Goal: Information Seeking & Learning: Learn about a topic

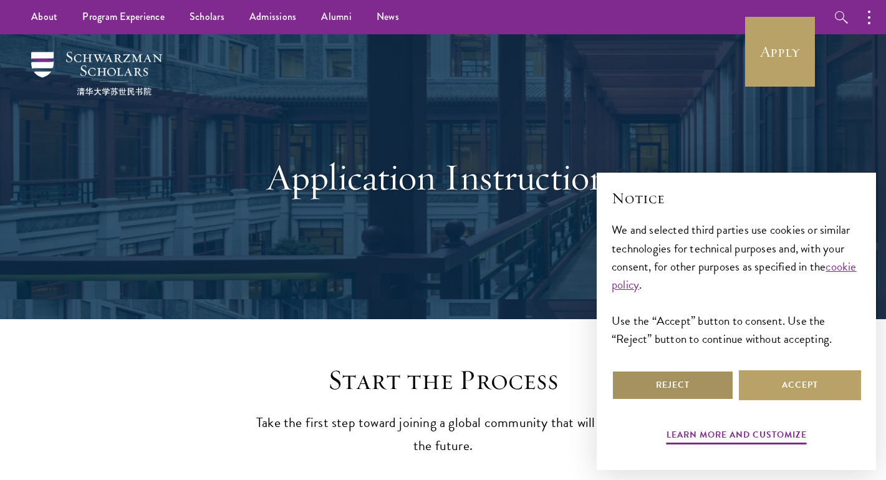
click at [673, 378] on button "Reject" at bounding box center [673, 385] width 122 height 30
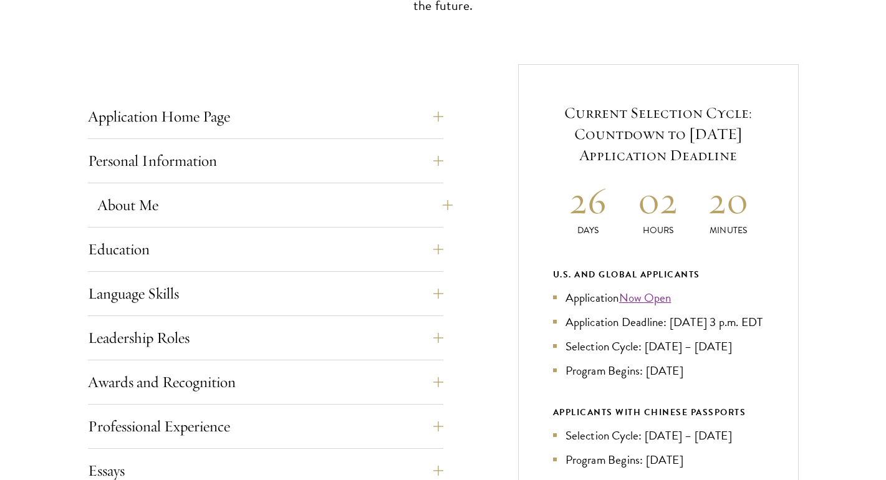
scroll to position [444, 0]
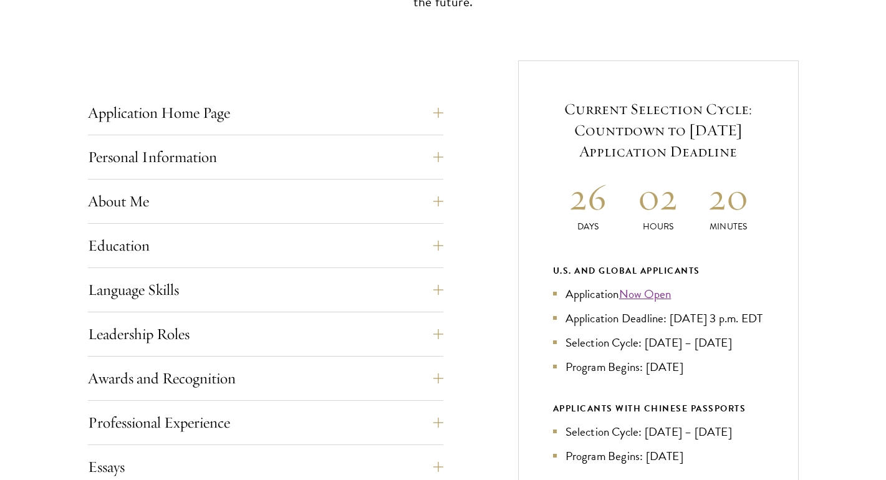
click at [446, 283] on div "Application Home Page The online application form must be completed in English.…" at bounding box center [443, 429] width 711 height 739
click at [440, 283] on button "Language Skills" at bounding box center [274, 290] width 355 height 30
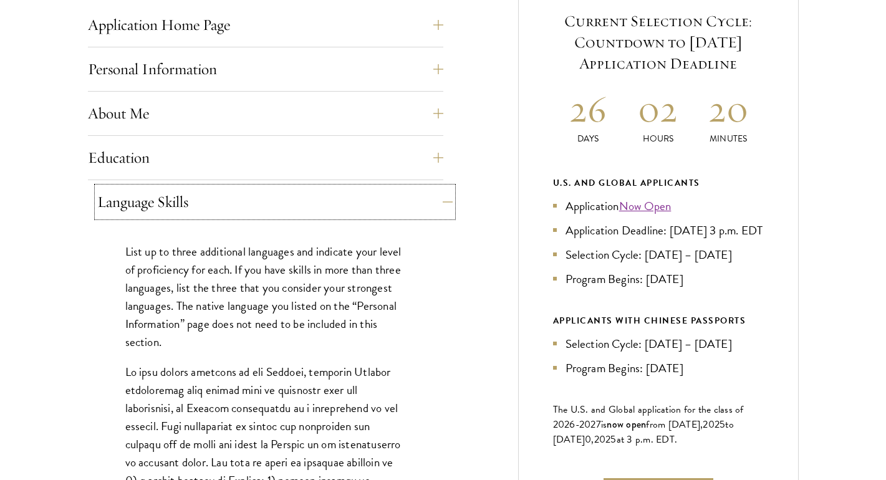
scroll to position [548, 0]
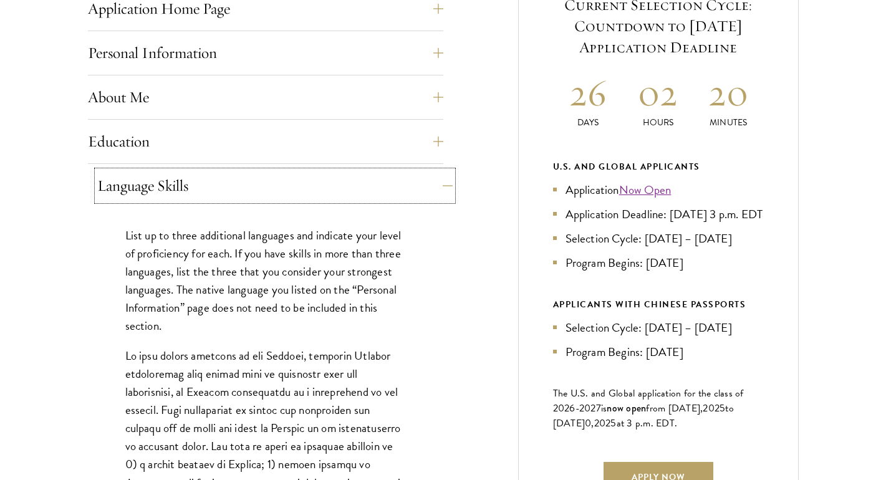
click at [437, 184] on button "Language Skills" at bounding box center [274, 186] width 355 height 30
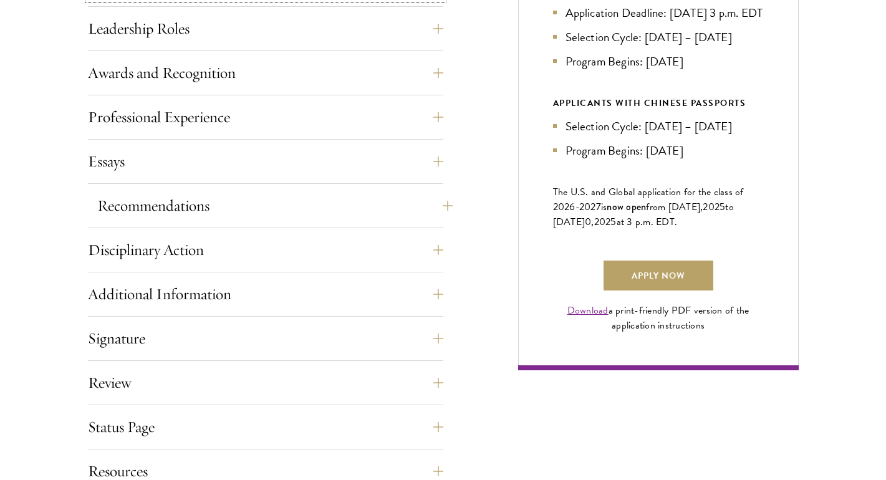
scroll to position [751, 0]
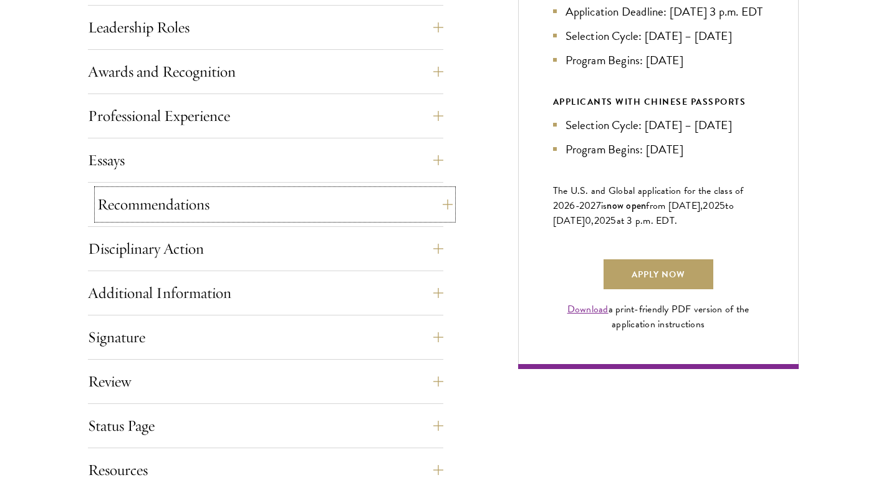
click at [426, 216] on button "Recommendations" at bounding box center [274, 205] width 355 height 30
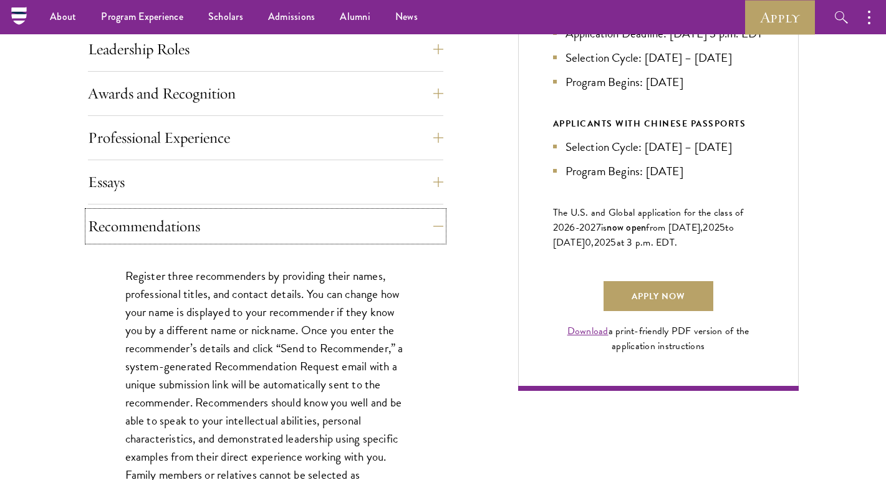
scroll to position [726, 0]
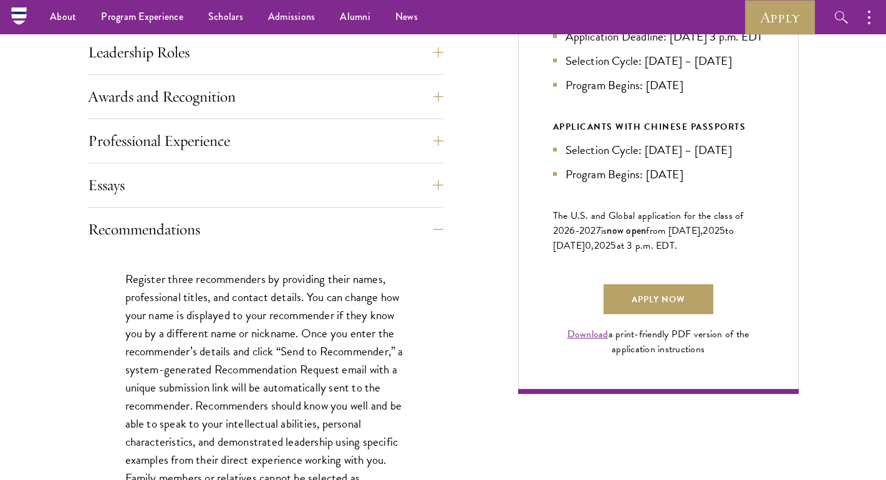
click at [428, 202] on div "Essays Each applicant is required to provide two essays and two short answer re…" at bounding box center [265, 188] width 355 height 37
click at [428, 193] on button "Essays" at bounding box center [274, 185] width 355 height 30
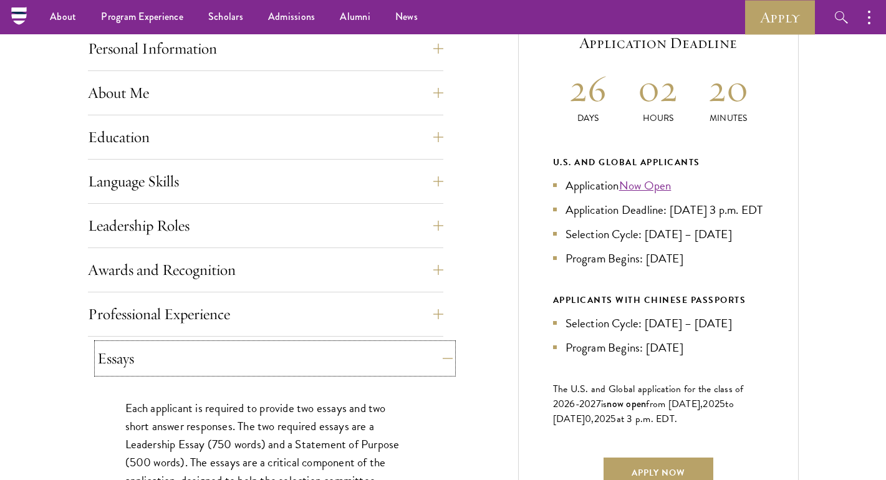
scroll to position [482, 0]
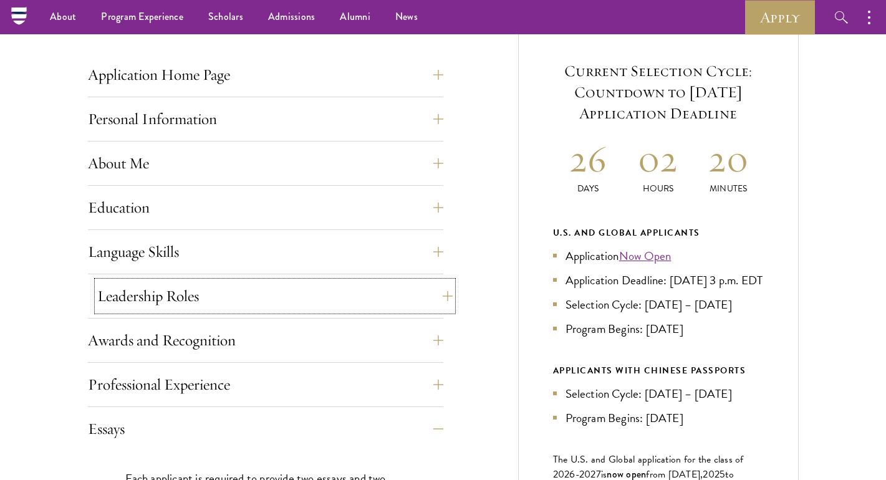
click at [425, 289] on button "Leadership Roles" at bounding box center [274, 296] width 355 height 30
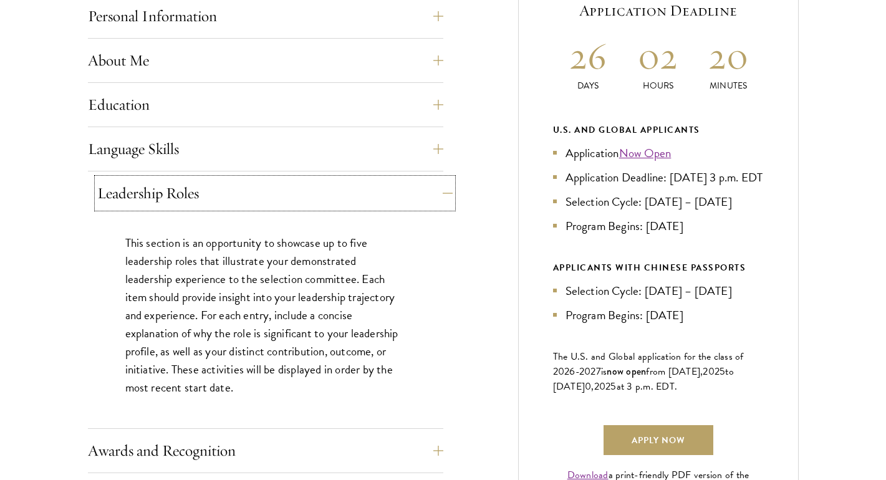
scroll to position [586, 0]
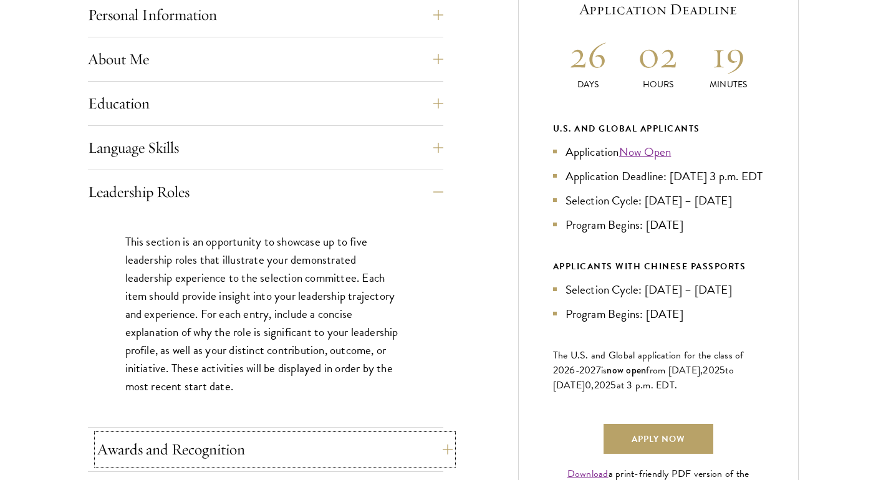
click at [417, 453] on button "Awards and Recognition" at bounding box center [274, 450] width 355 height 30
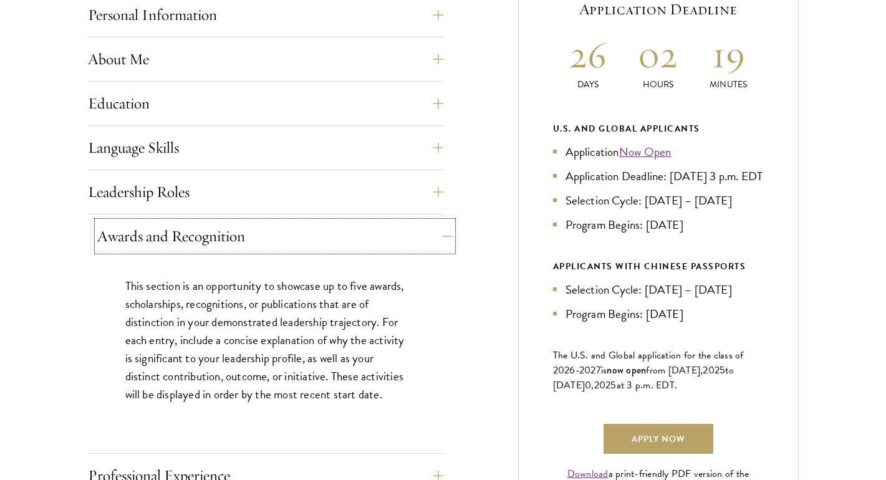
scroll to position [603, 0]
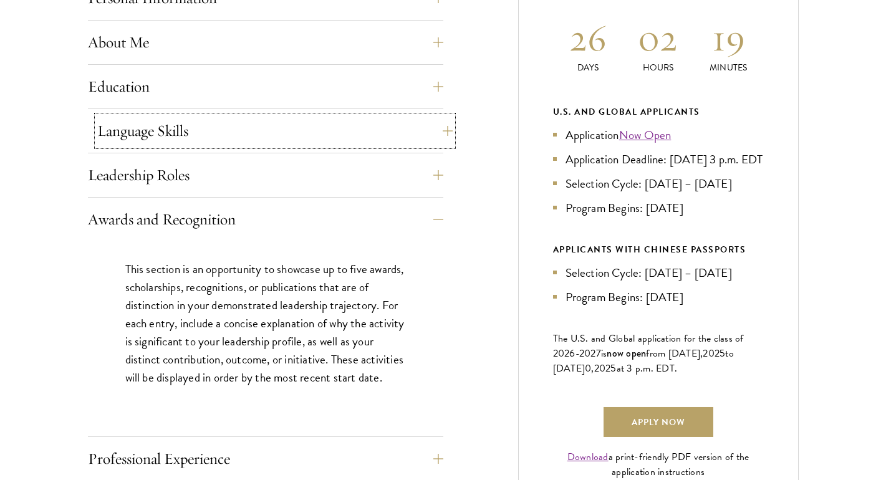
click at [441, 116] on button "Language Skills" at bounding box center [274, 131] width 355 height 30
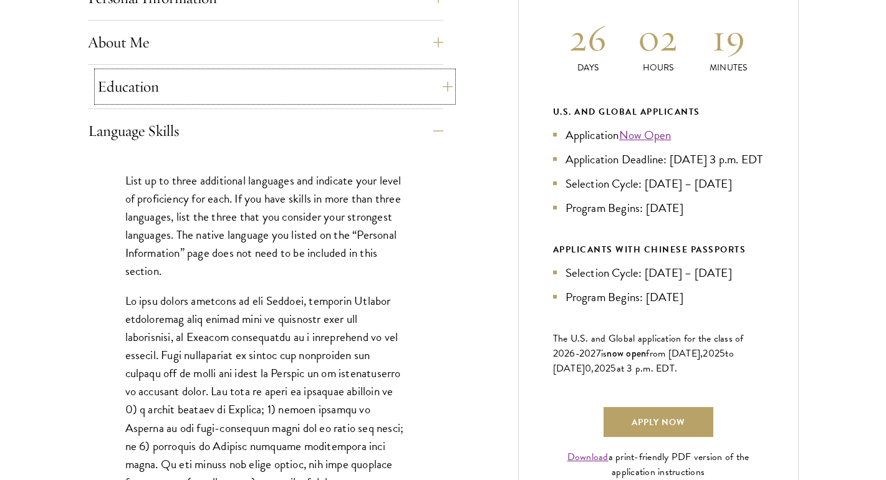
click at [433, 94] on button "Education" at bounding box center [274, 87] width 355 height 30
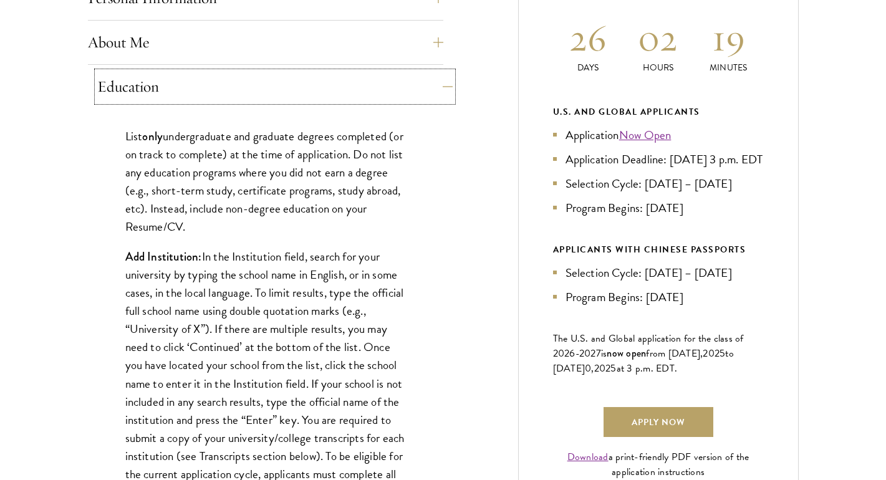
click at [433, 95] on button "Education" at bounding box center [274, 87] width 355 height 30
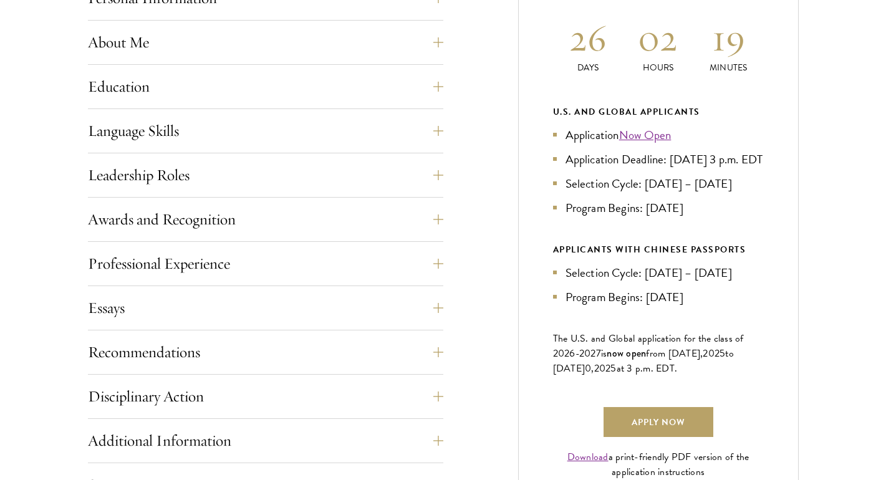
click at [417, 18] on div "Personal Information This section requests applicant biographical and contact i…" at bounding box center [265, 1] width 355 height 37
click at [419, 37] on button "About Me" at bounding box center [274, 42] width 355 height 30
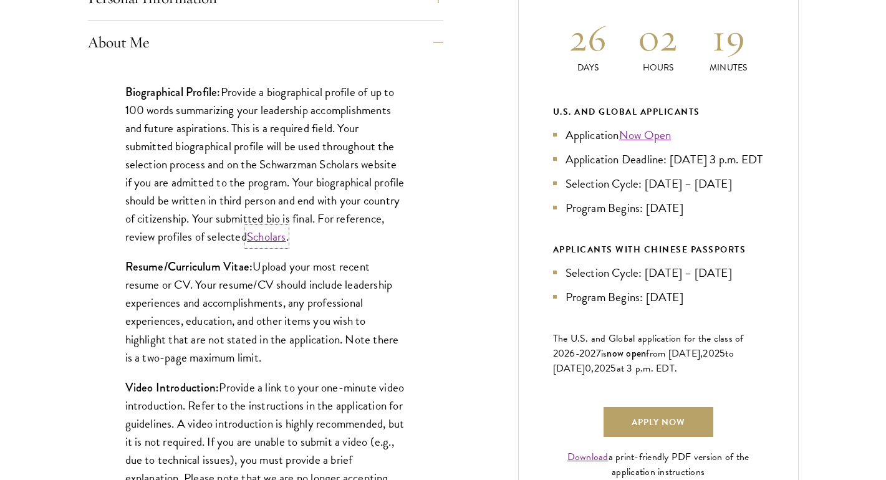
click at [286, 236] on link "Scholars" at bounding box center [266, 237] width 39 height 18
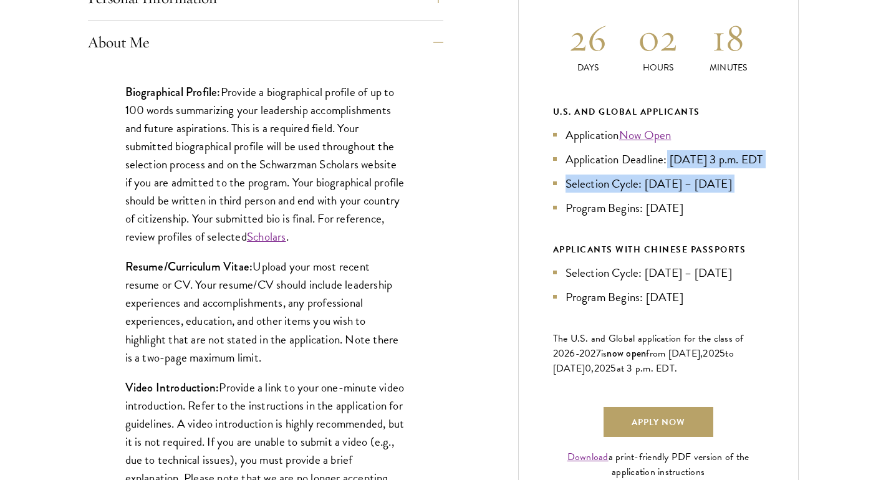
drag, startPoint x: 667, startPoint y: 160, endPoint x: 713, endPoint y: 210, distance: 67.5
click at [714, 211] on ul "Application Now Open Application Deadline: Sept 10, 2025 at 3 p.m. EDT Selectio…" at bounding box center [658, 171] width 211 height 91
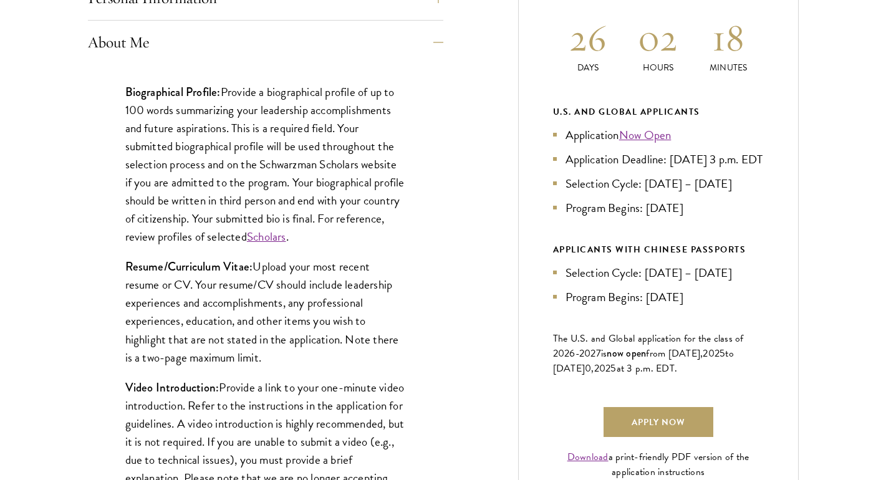
click at [433, 283] on div "Biographical Profile: Provide a biographical profile of up to 100 words summari…" at bounding box center [265, 366] width 355 height 605
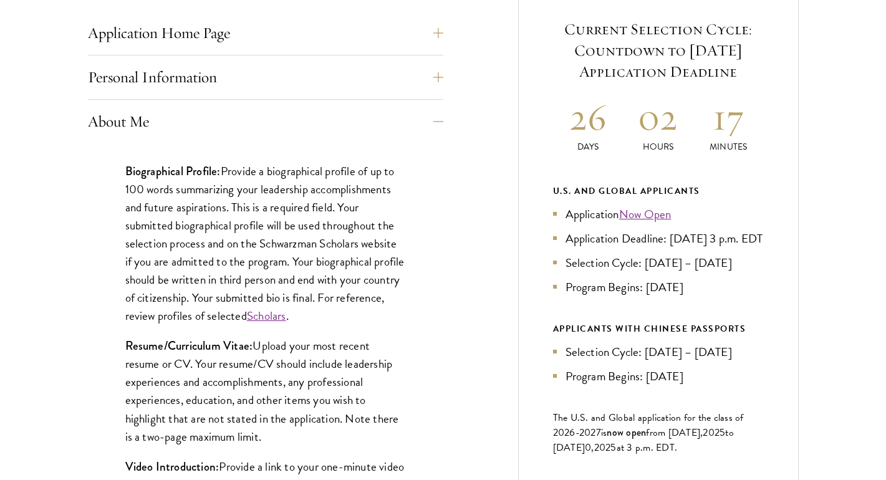
scroll to position [395, 0]
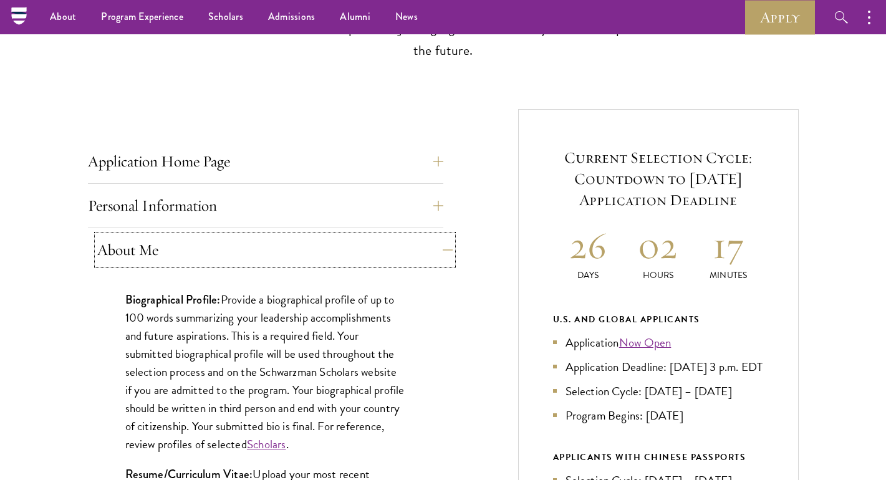
click at [435, 246] on button "About Me" at bounding box center [274, 250] width 355 height 30
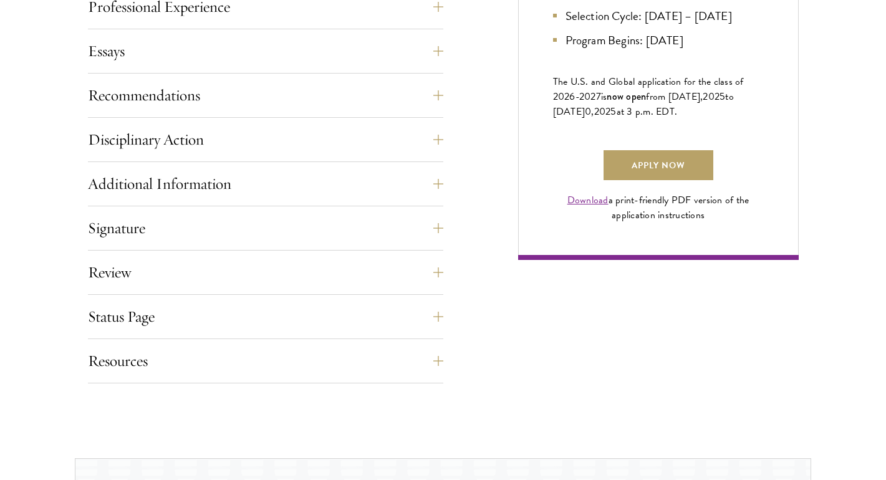
scroll to position [906, 0]
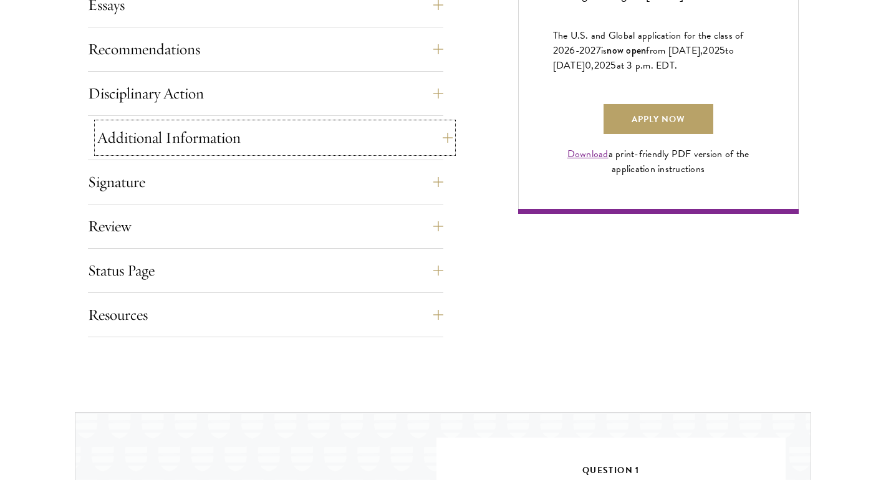
click at [274, 140] on button "Additional Information" at bounding box center [274, 138] width 355 height 30
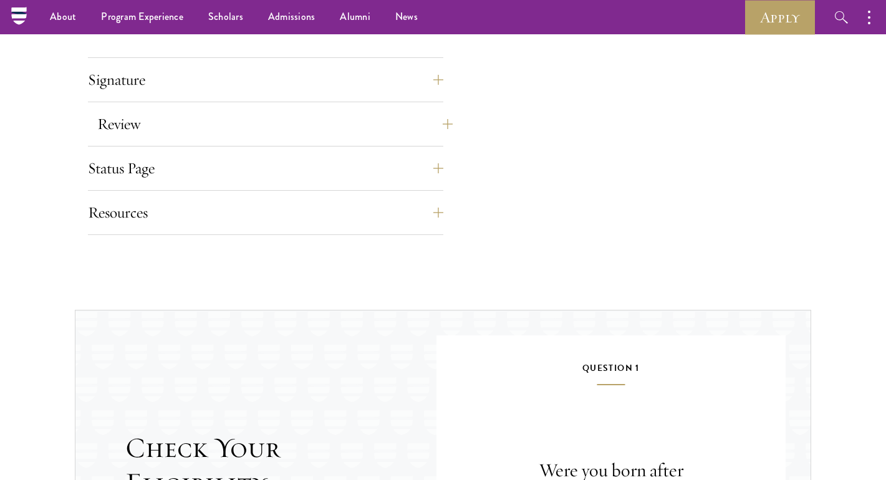
scroll to position [1443, 0]
click at [316, 82] on button "Signature" at bounding box center [274, 81] width 355 height 30
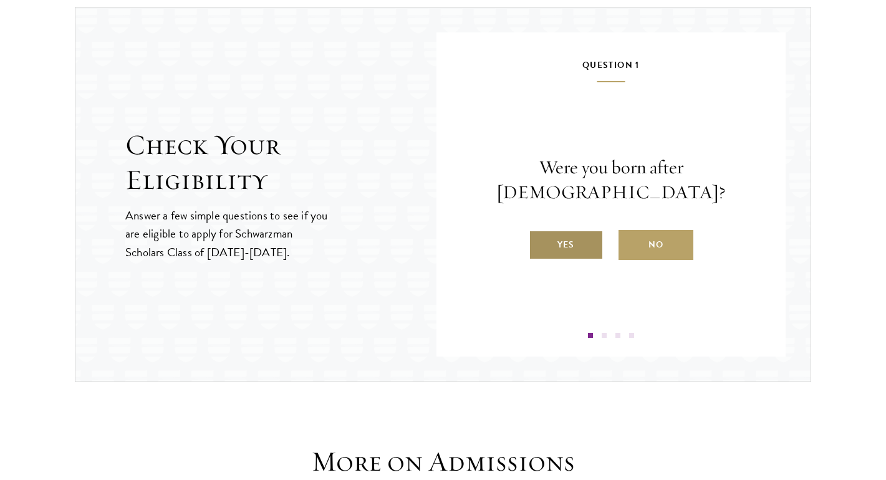
scroll to position [1574, 0]
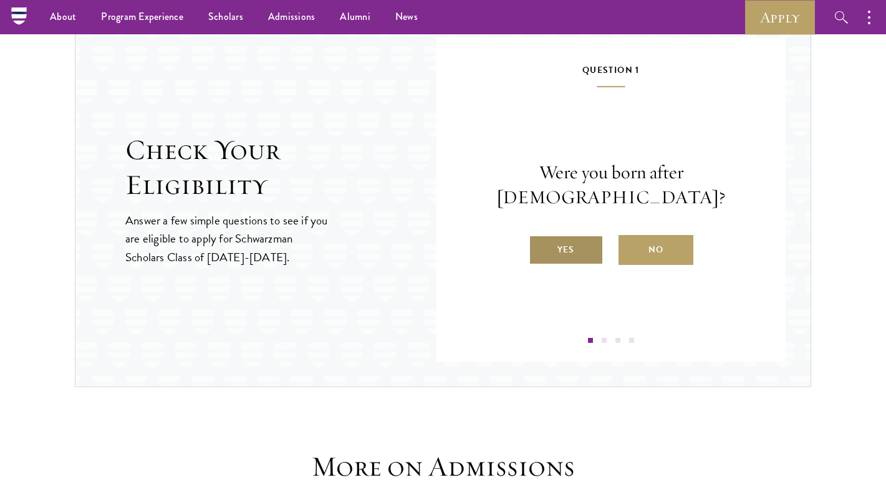
click at [581, 235] on label "Yes" at bounding box center [566, 250] width 75 height 30
click at [540, 236] on input "Yes" at bounding box center [534, 241] width 11 height 11
click at [590, 265] on label "Yes" at bounding box center [566, 250] width 75 height 30
click at [540, 248] on input "Yes" at bounding box center [534, 241] width 11 height 11
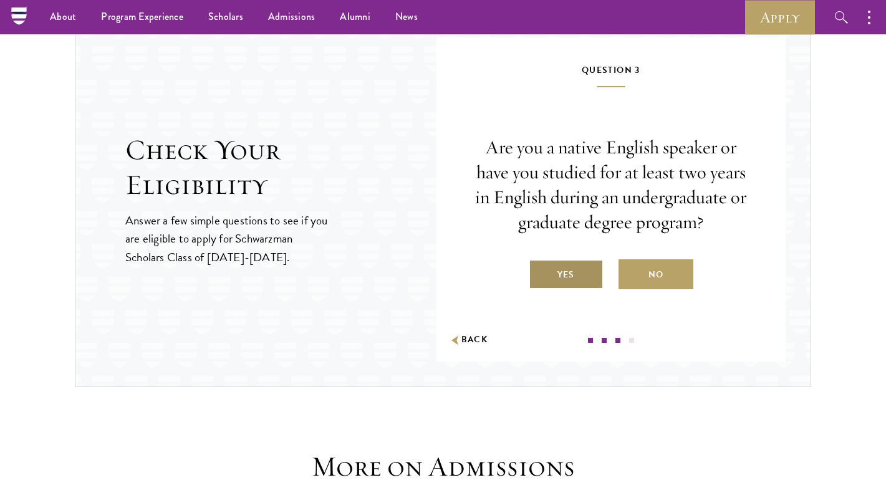
click at [590, 273] on label "Yes" at bounding box center [566, 274] width 75 height 30
click at [540, 272] on input "Yes" at bounding box center [534, 266] width 11 height 11
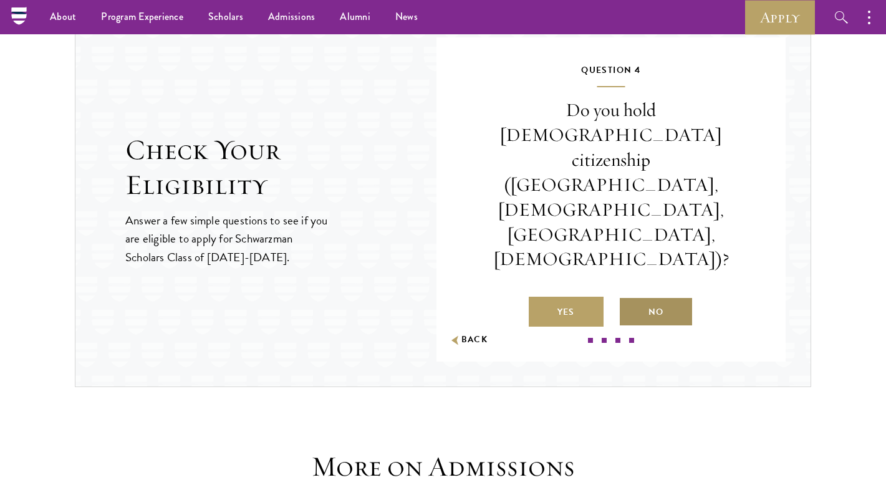
click at [641, 297] on label "No" at bounding box center [655, 312] width 75 height 30
click at [630, 299] on input "No" at bounding box center [623, 304] width 11 height 11
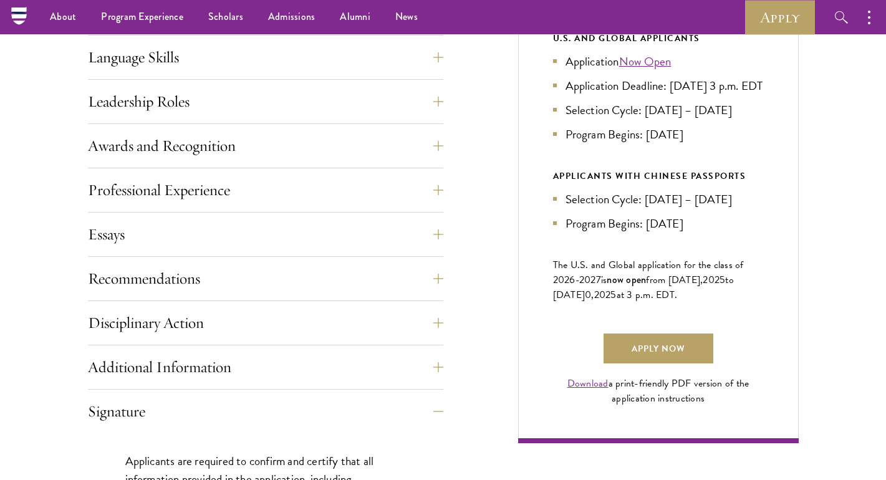
scroll to position [294, 0]
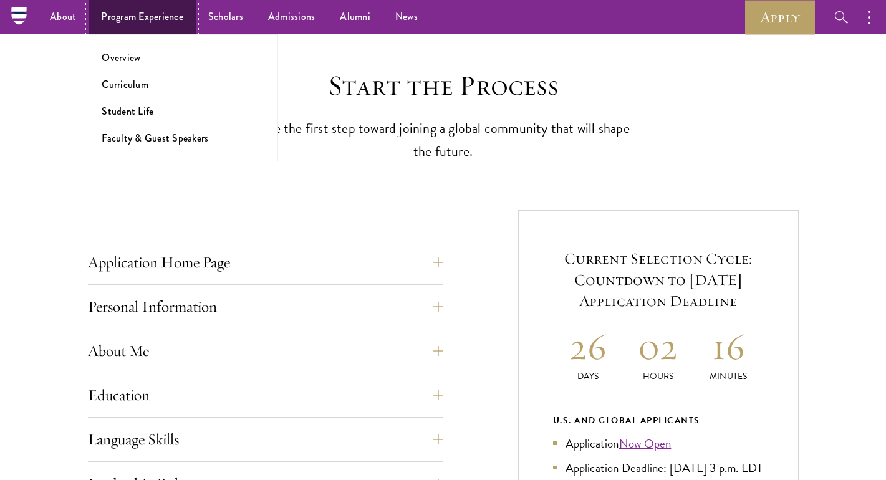
click at [145, 19] on link "Program Experience" at bounding box center [142, 17] width 107 height 34
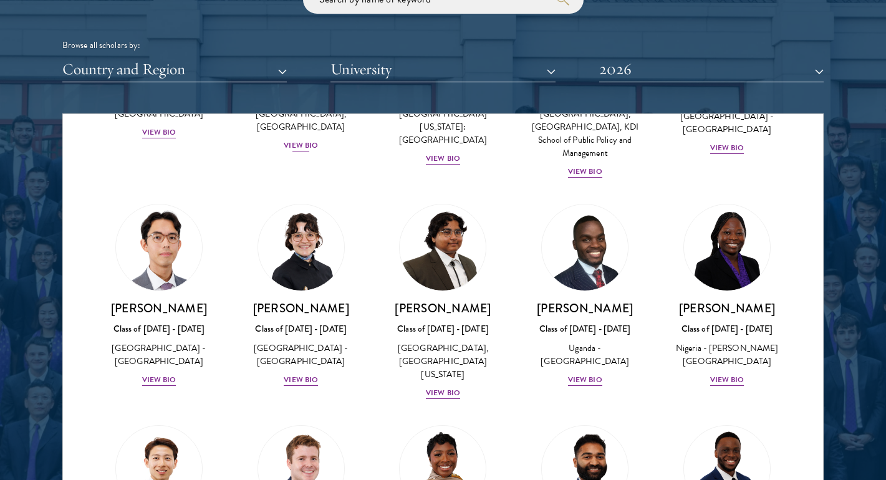
scroll to position [212, 0]
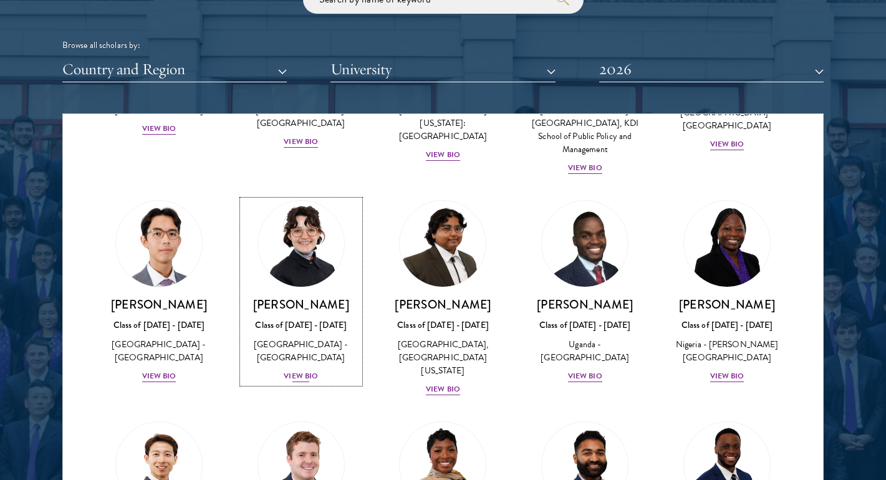
click at [301, 370] on div "View Bio" at bounding box center [301, 376] width 34 height 12
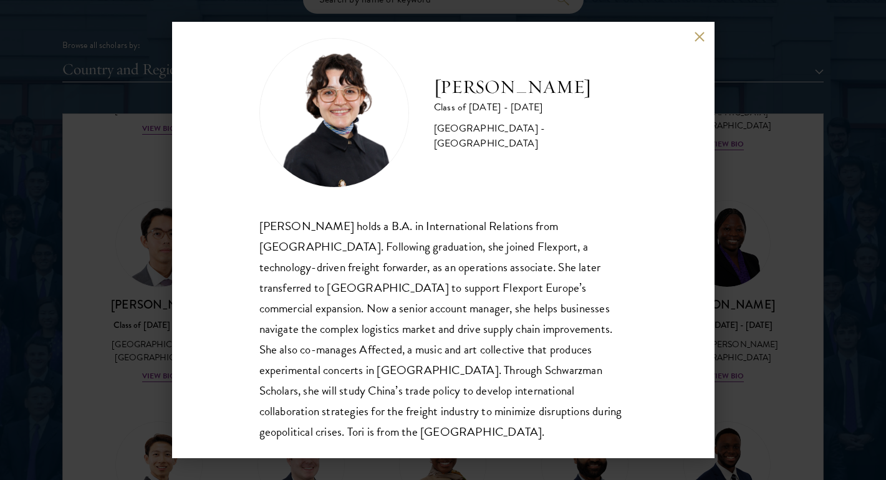
scroll to position [22, 0]
click at [697, 32] on button at bounding box center [700, 36] width 11 height 11
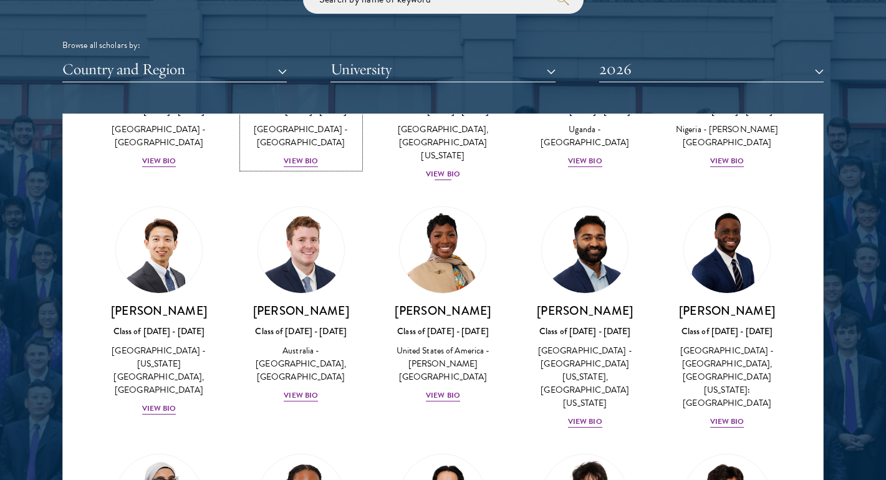
scroll to position [497, 0]
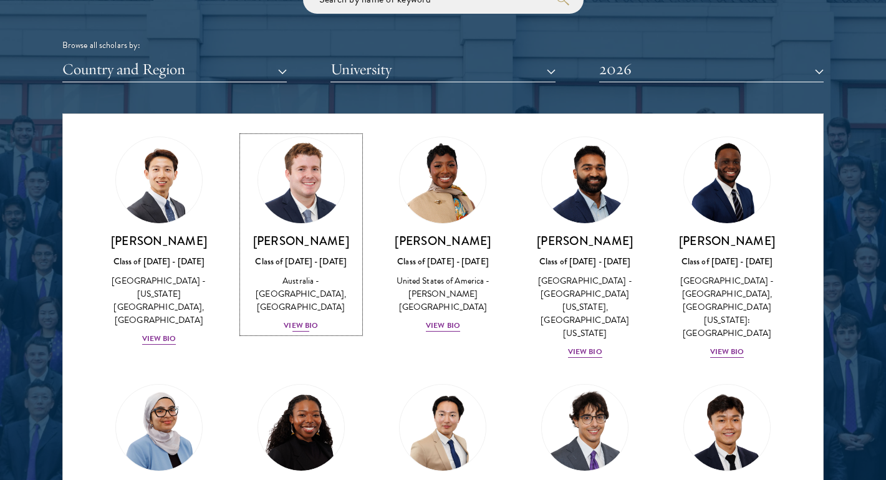
click at [286, 233] on h3 "Jack Anderson" at bounding box center [301, 241] width 117 height 16
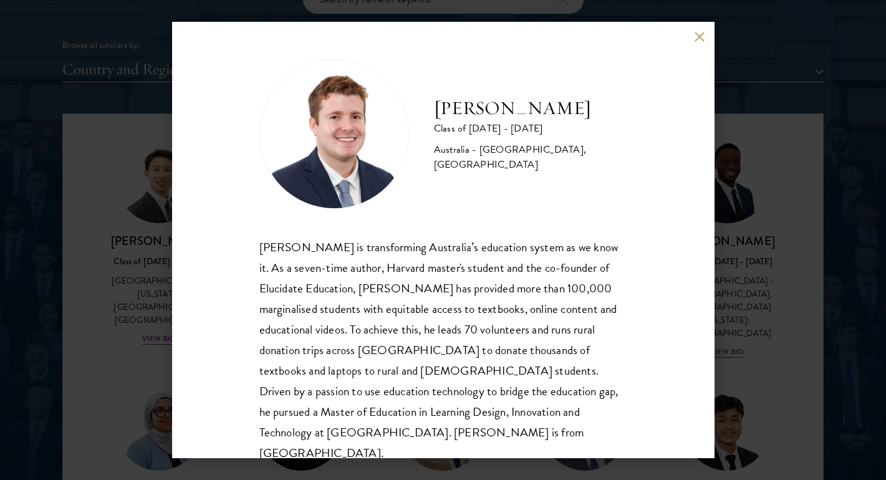
click at [698, 37] on button at bounding box center [700, 36] width 11 height 11
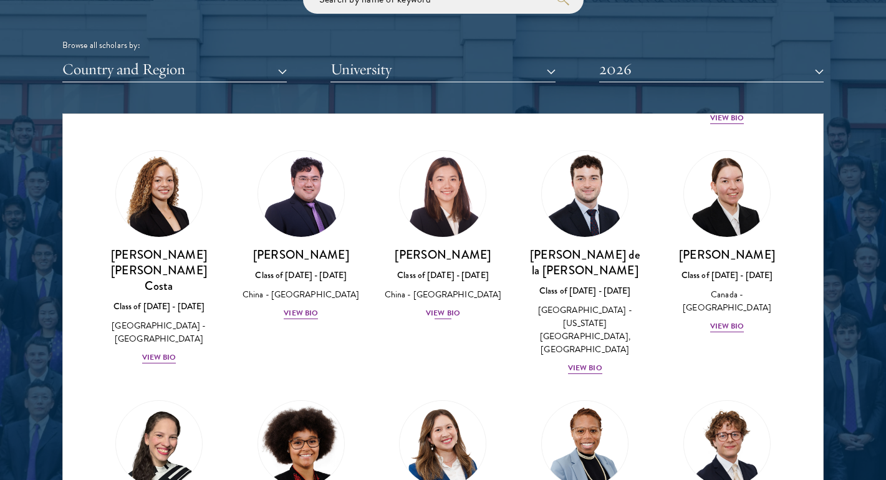
scroll to position [1457, 0]
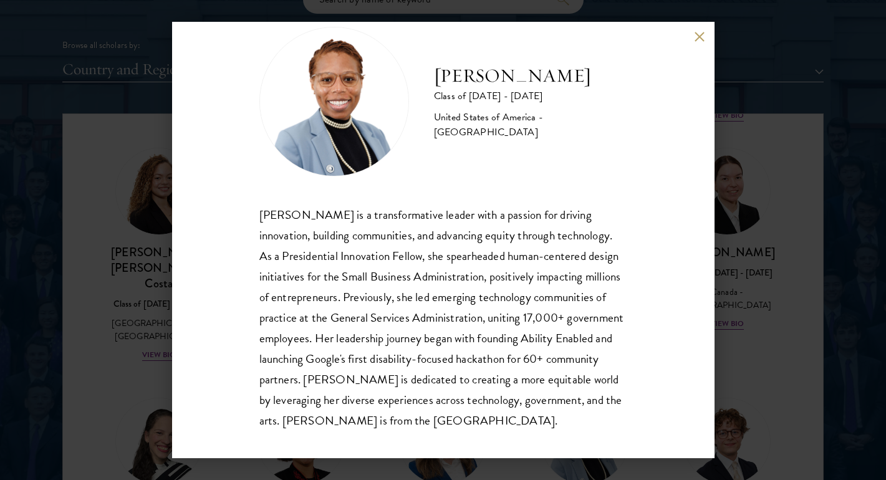
scroll to position [38, 0]
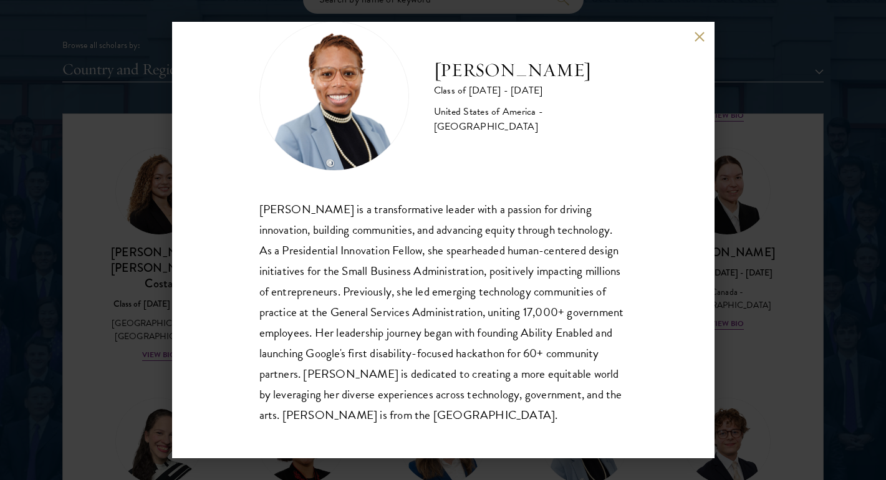
click at [701, 32] on button at bounding box center [700, 36] width 11 height 11
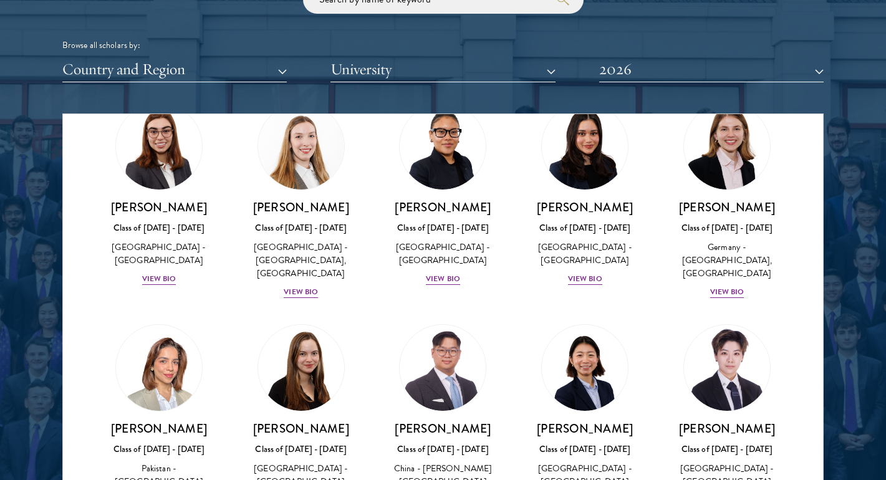
scroll to position [2969, 0]
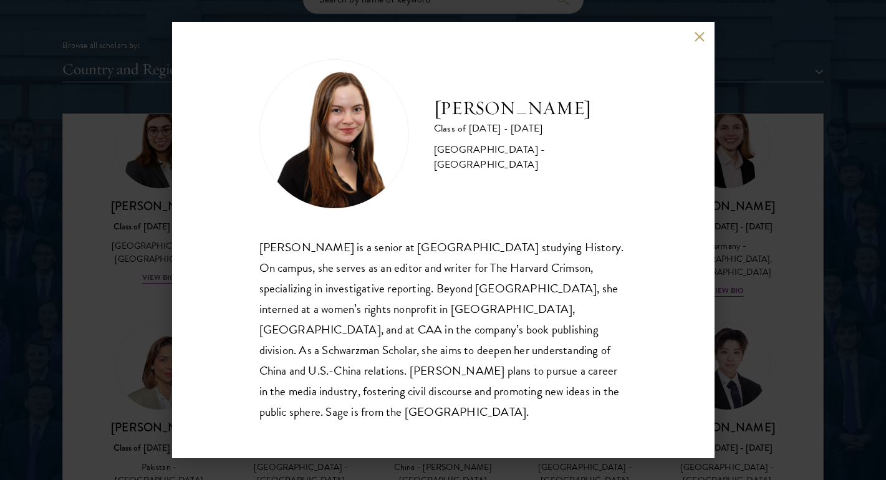
click at [700, 42] on button at bounding box center [700, 36] width 11 height 11
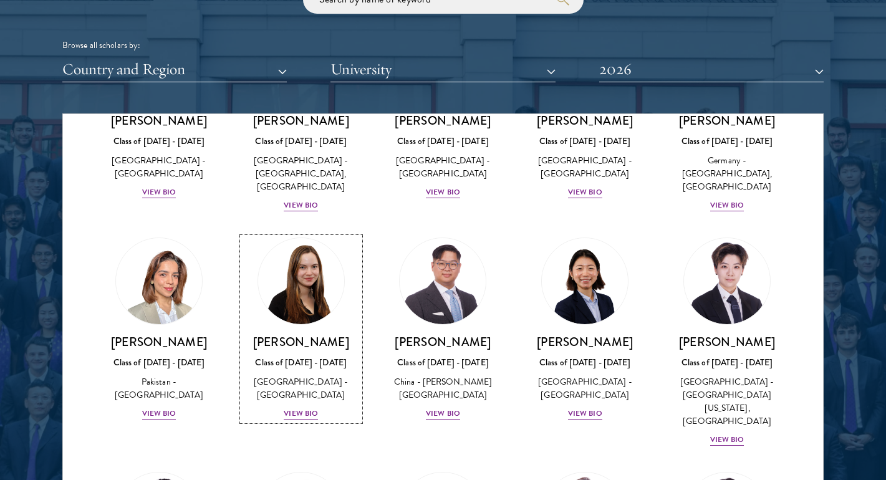
scroll to position [3065, 0]
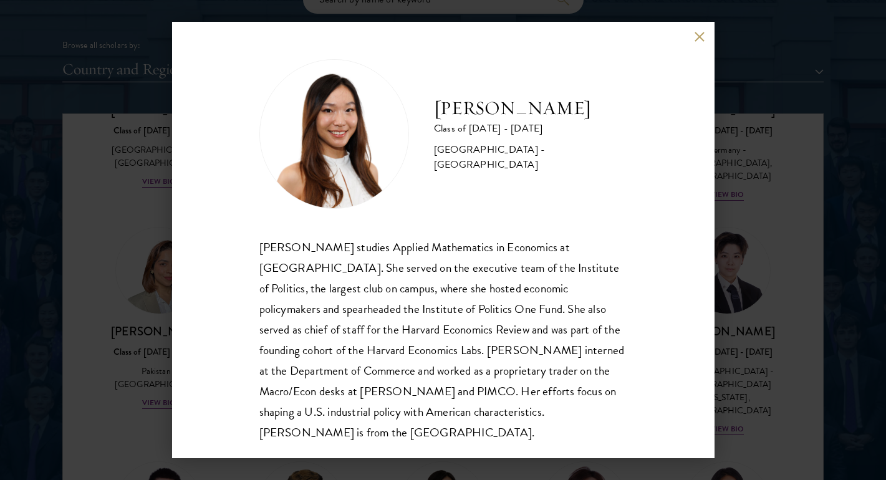
click at [700, 36] on button at bounding box center [700, 36] width 11 height 11
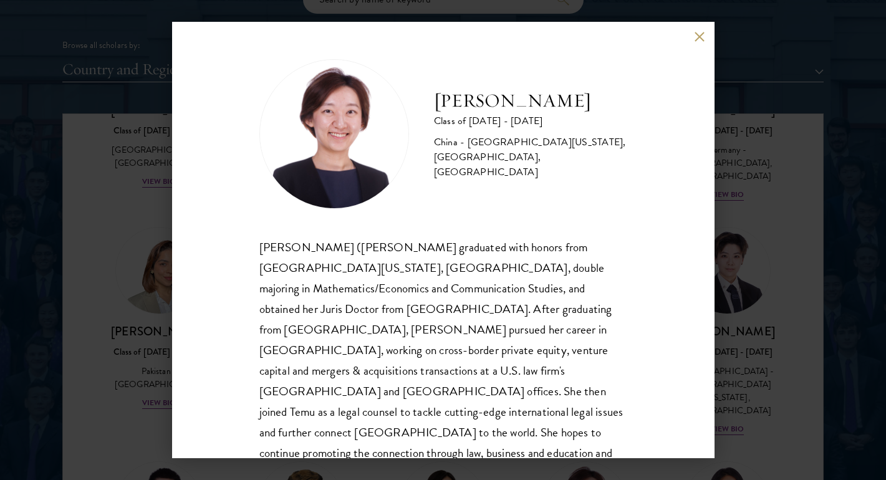
click at [700, 36] on button at bounding box center [700, 36] width 11 height 11
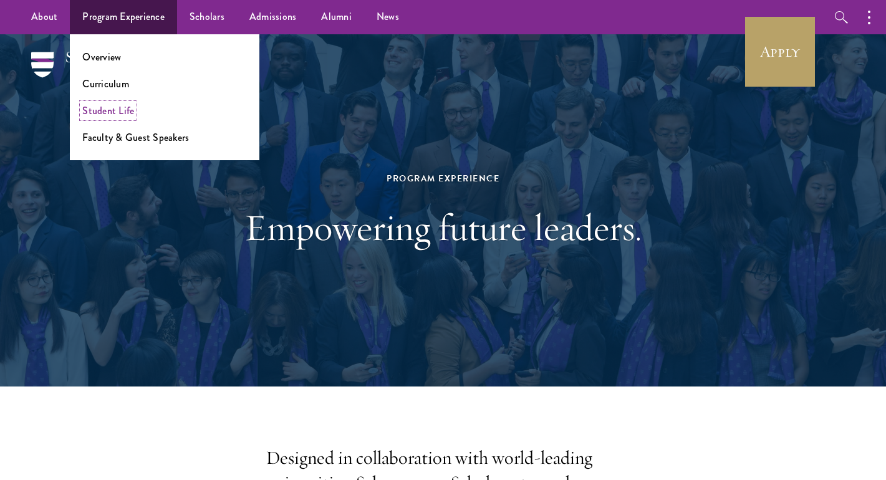
click at [115, 108] on link "Student Life" at bounding box center [108, 110] width 52 height 14
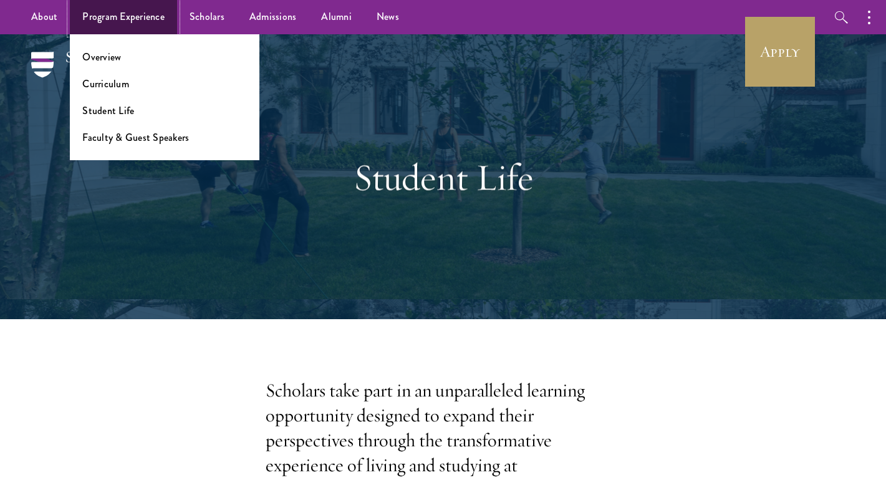
click at [141, 27] on link "Program Experience" at bounding box center [123, 17] width 107 height 34
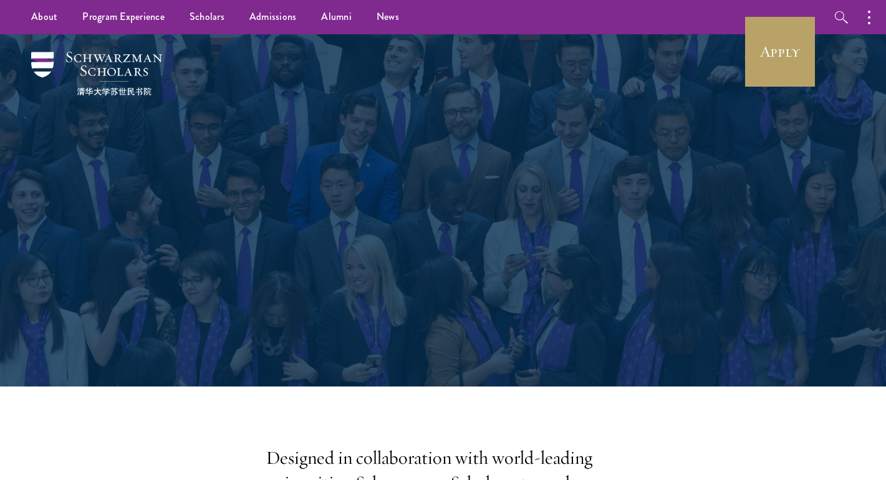
click at [116, 110] on div "Program Experience Empowering future leaders." at bounding box center [442, 210] width 761 height 352
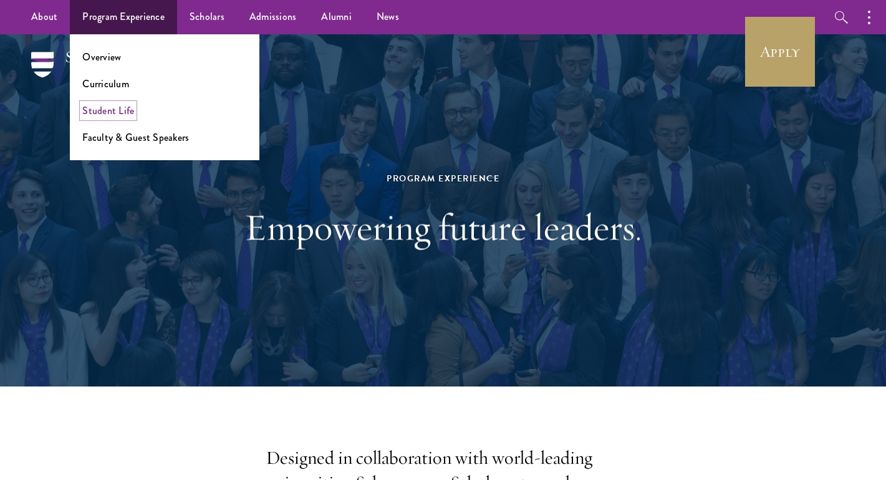
click at [127, 110] on link "Student Life" at bounding box center [108, 110] width 52 height 14
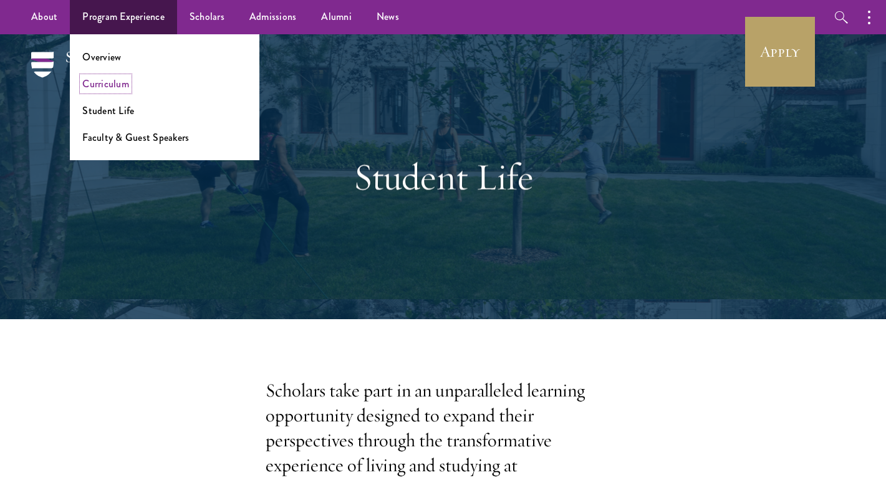
click at [97, 83] on link "Curriculum" at bounding box center [105, 84] width 47 height 14
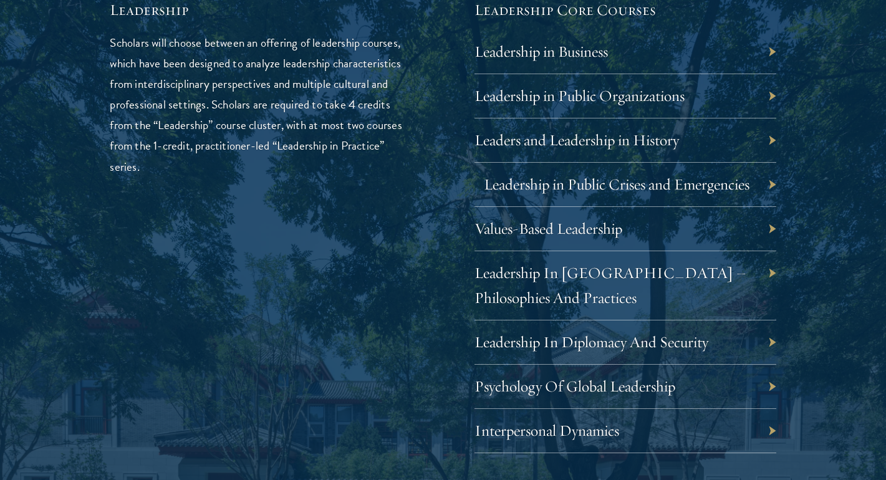
scroll to position [2168, 0]
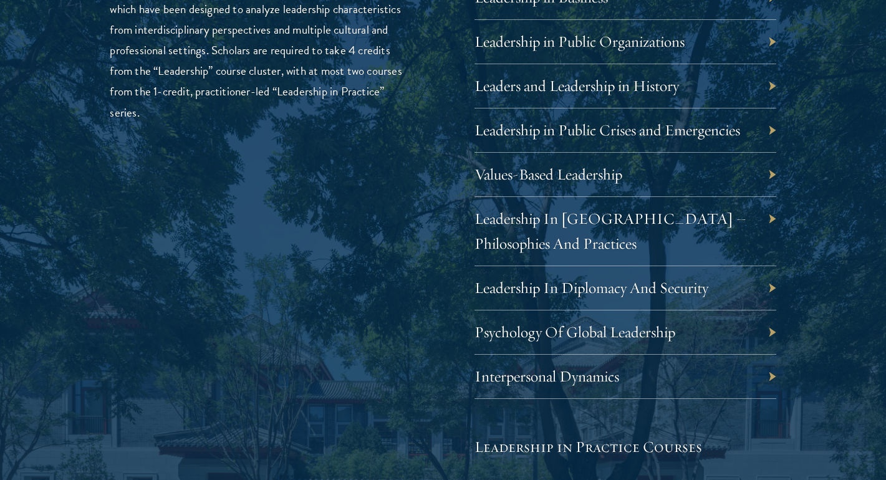
click at [742, 293] on div "Leadership In Diplomacy And Security" at bounding box center [625, 288] width 302 height 44
click at [778, 287] on div "01 Core Curriculum 01 Core Curriculum All Schwarzman Scholars share a core curr…" at bounding box center [442, 269] width 761 height 1575
click at [772, 287] on div "Leadership In Diplomacy And Security" at bounding box center [625, 288] width 302 height 44
click at [754, 287] on div "Leadership In Diplomacy And Security" at bounding box center [625, 288] width 302 height 44
click at [625, 285] on link "Leadership In Diplomacy And Security" at bounding box center [601, 287] width 234 height 19
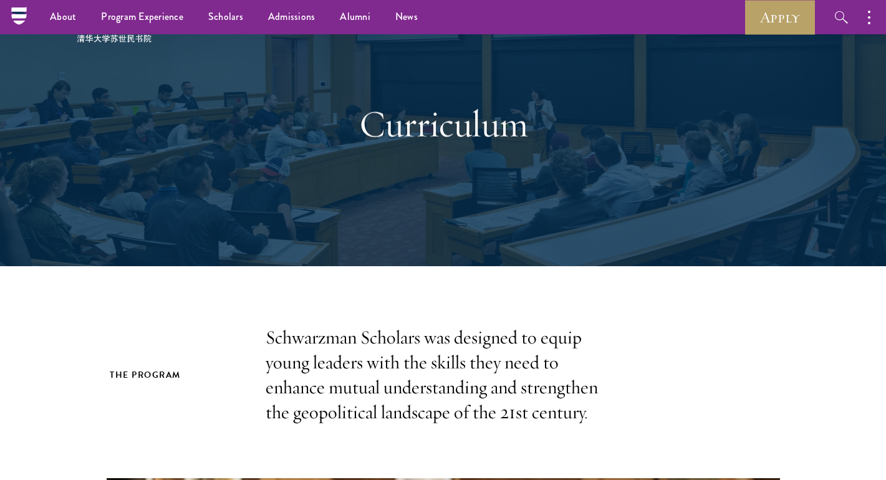
scroll to position [0, 0]
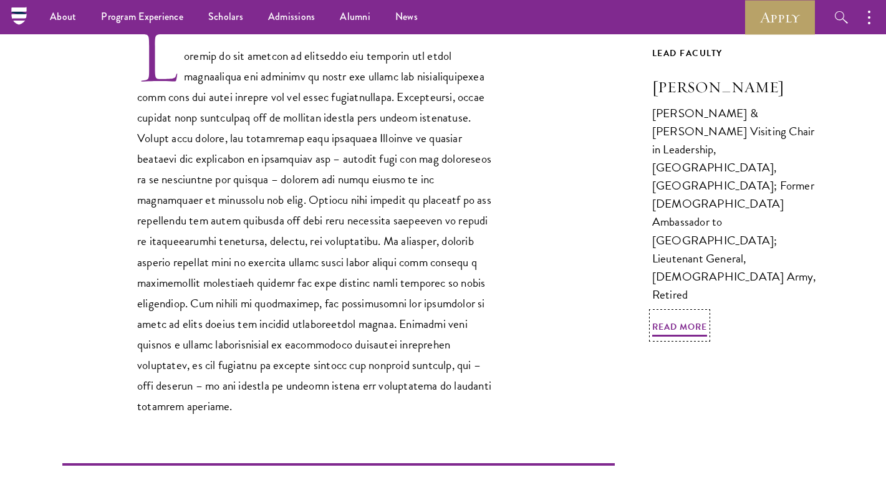
scroll to position [386, 0]
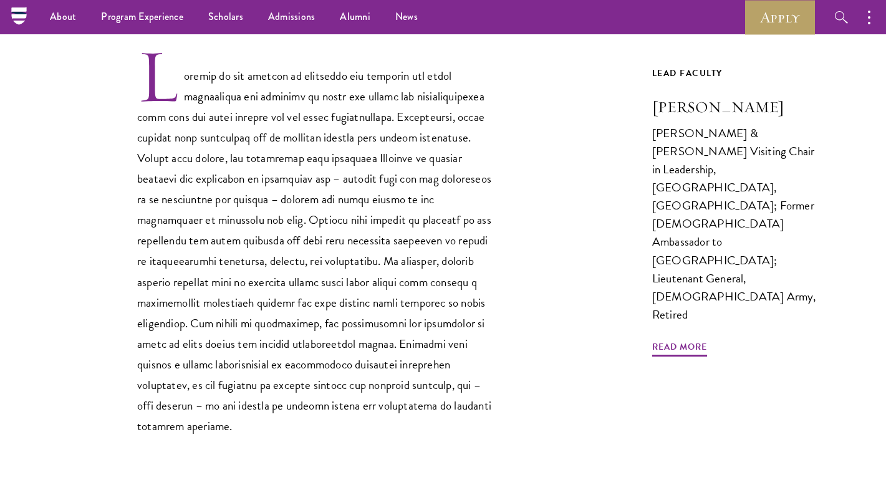
drag, startPoint x: 743, startPoint y: 141, endPoint x: 11, endPoint y: 1, distance: 745.2
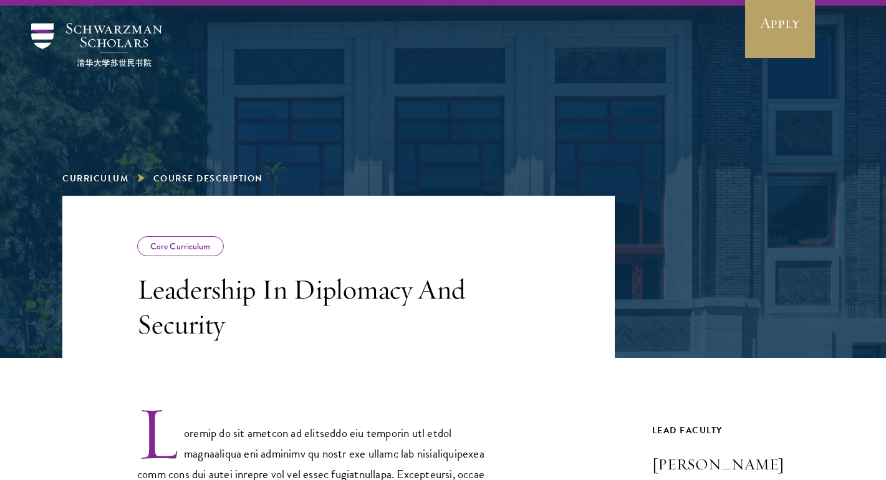
scroll to position [0, 0]
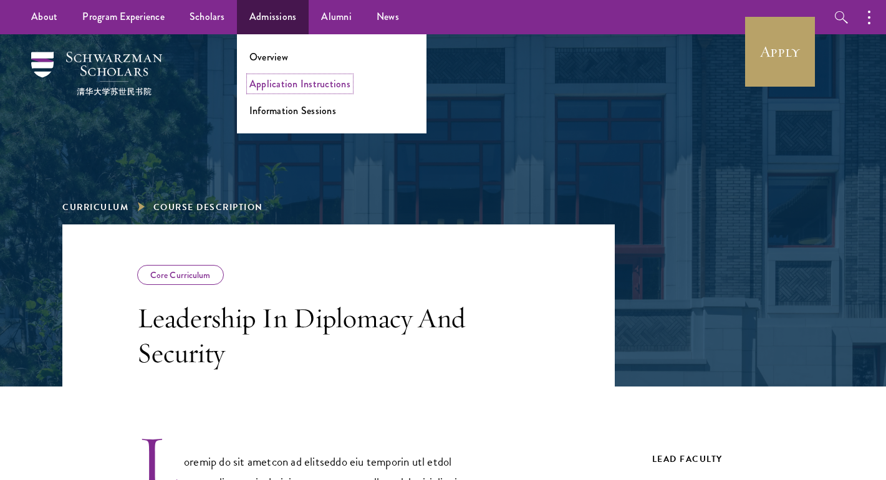
click at [308, 84] on link "Application Instructions" at bounding box center [299, 84] width 101 height 14
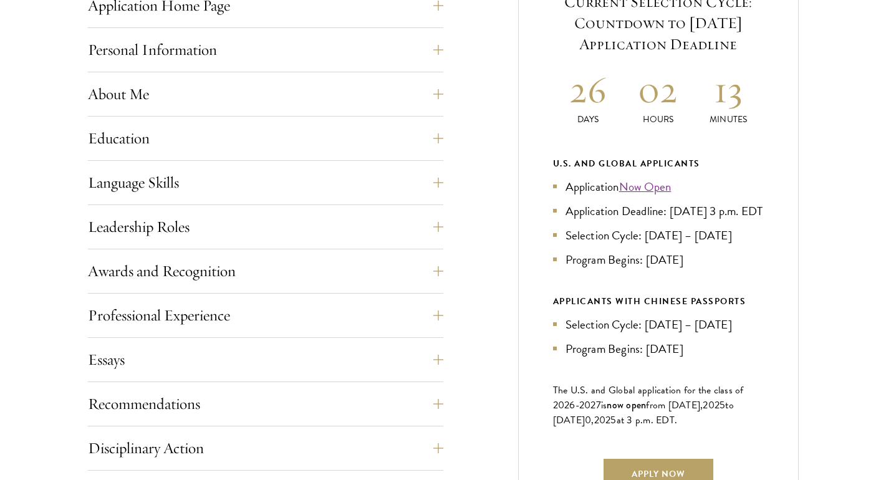
scroll to position [660, 0]
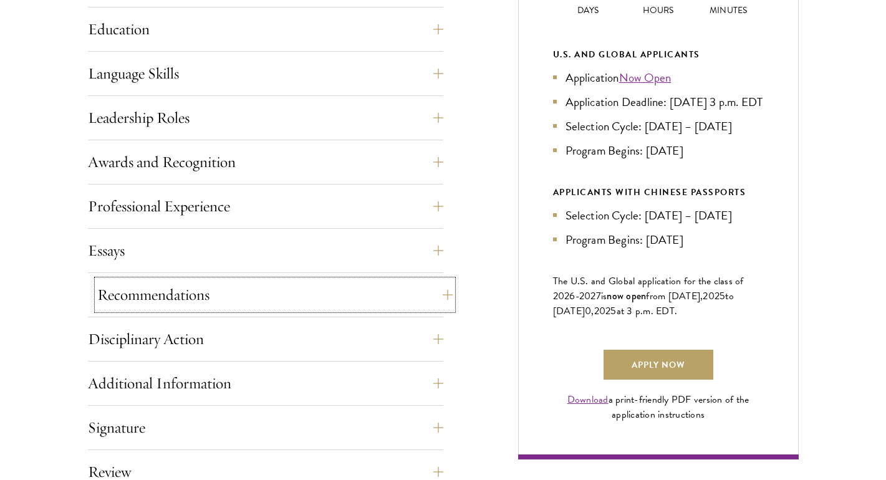
click at [332, 293] on button "Recommendations" at bounding box center [274, 295] width 355 height 30
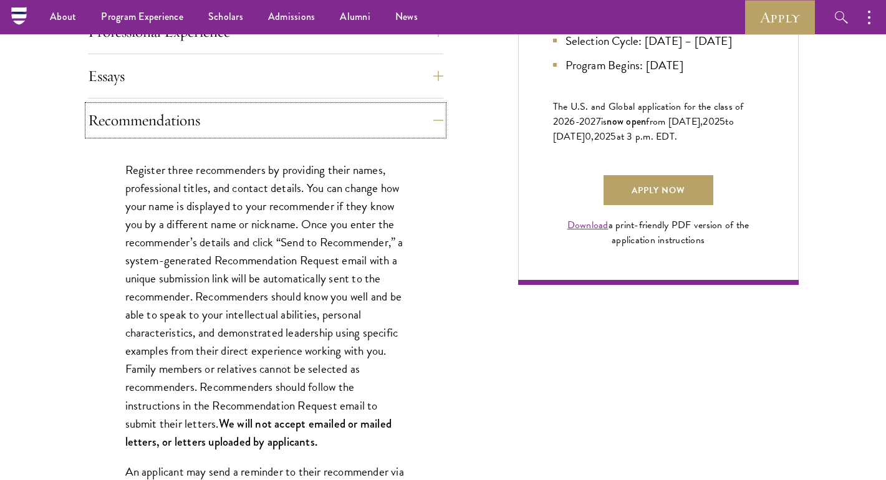
scroll to position [784, 0]
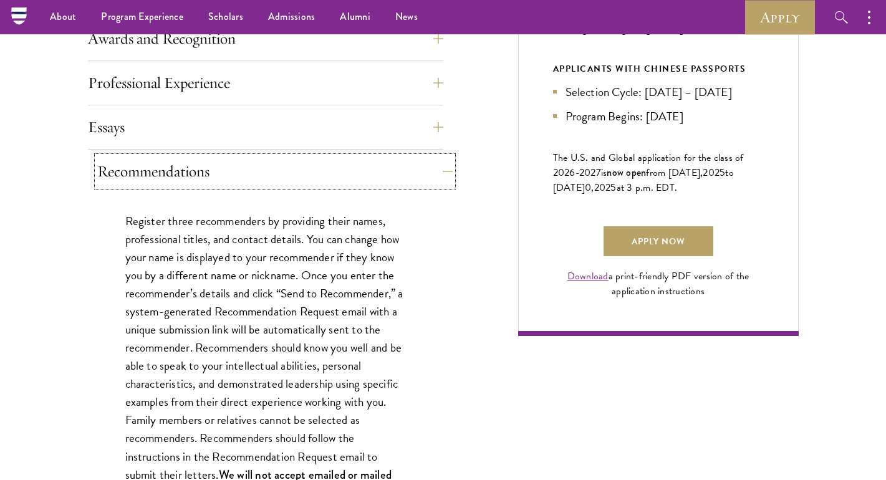
click at [314, 171] on button "Recommendations" at bounding box center [274, 171] width 355 height 30
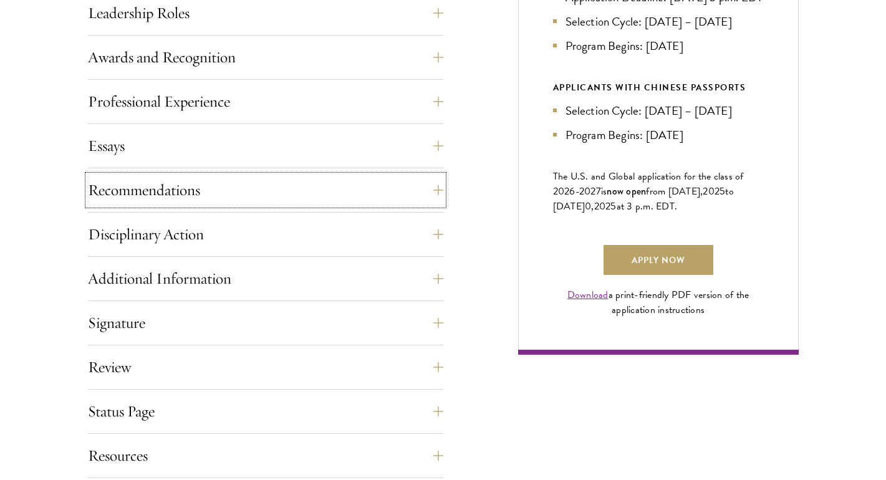
scroll to position [842, 0]
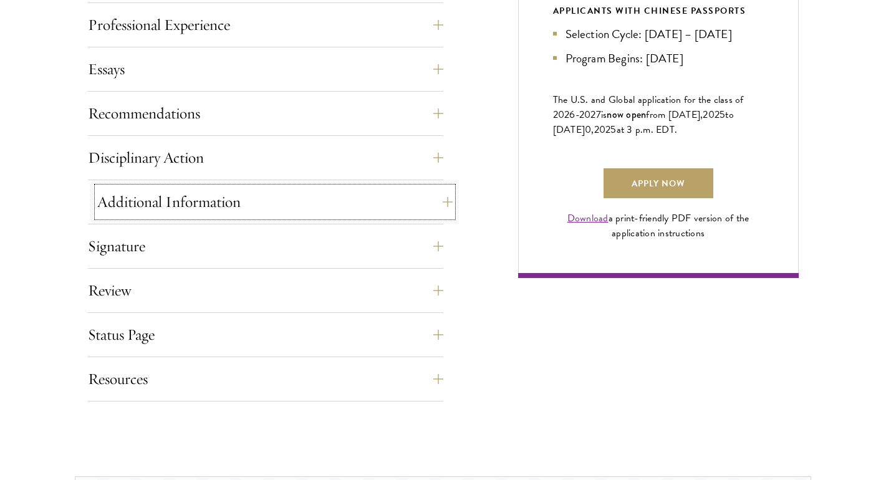
click at [181, 194] on button "Additional Information" at bounding box center [274, 202] width 355 height 30
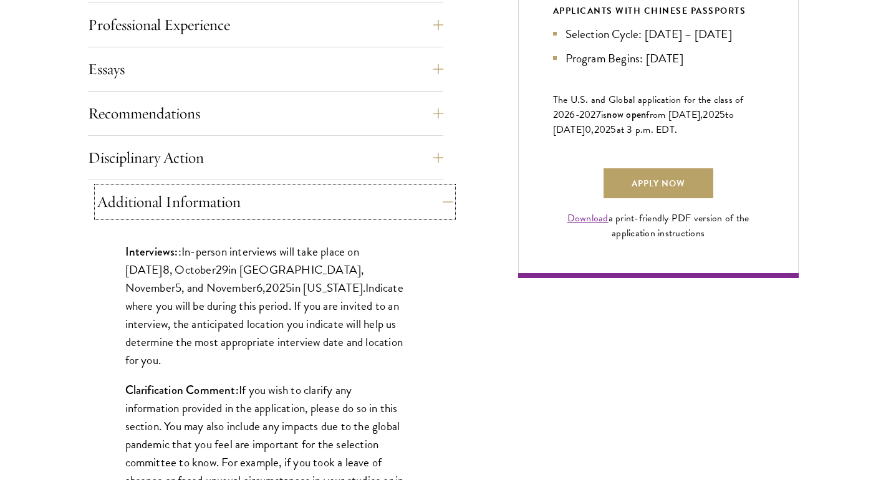
click at [181, 194] on button "Additional Information" at bounding box center [274, 202] width 355 height 30
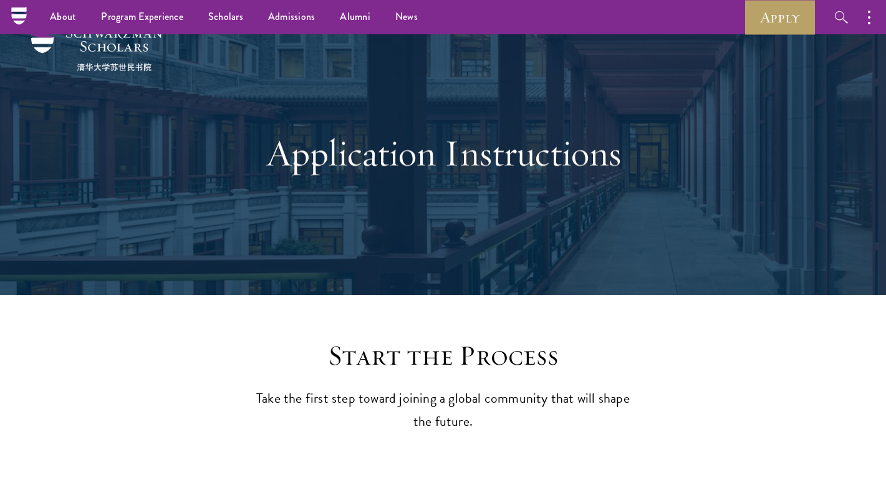
scroll to position [0, 0]
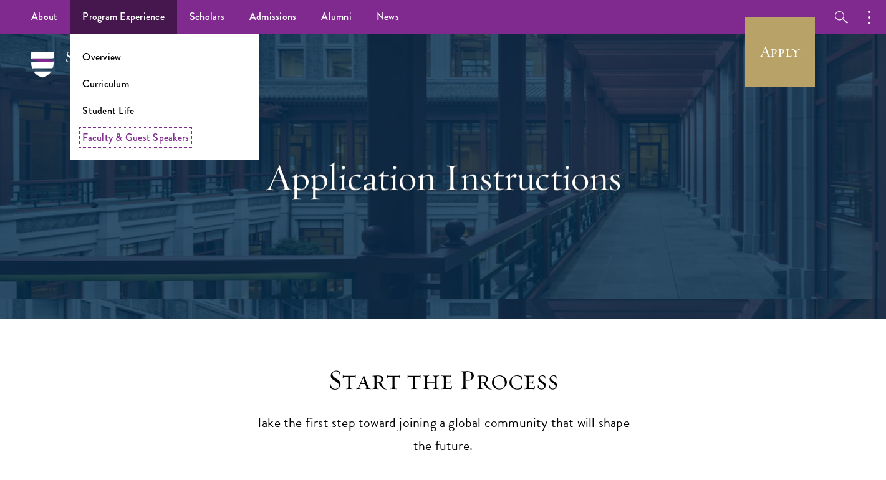
click at [133, 134] on link "Faculty & Guest Speakers" at bounding box center [135, 137] width 107 height 14
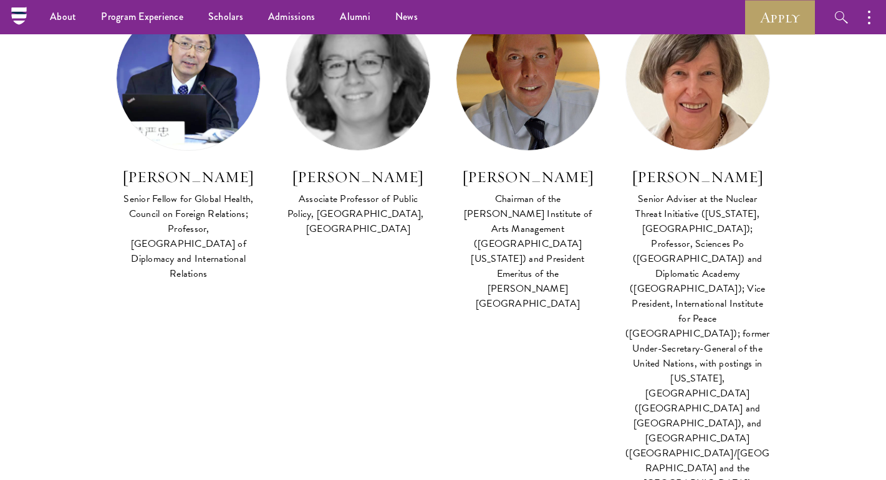
scroll to position [1790, 0]
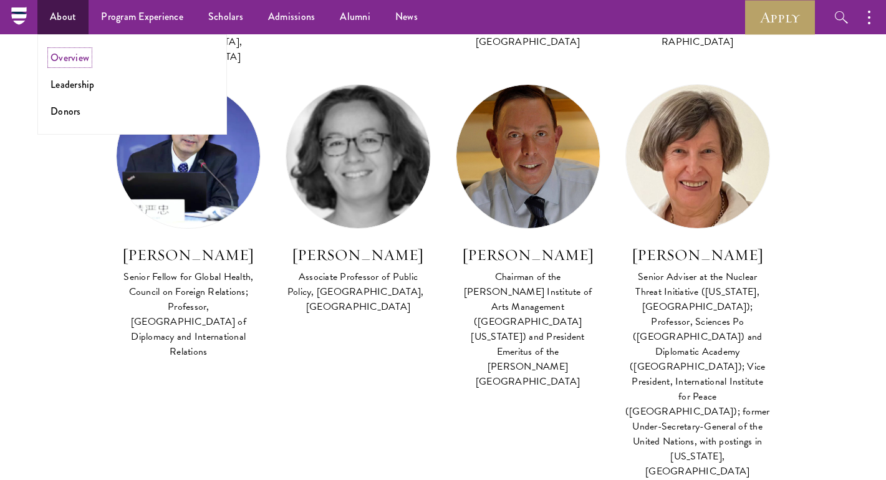
click at [67, 57] on link "Overview" at bounding box center [69, 57] width 39 height 14
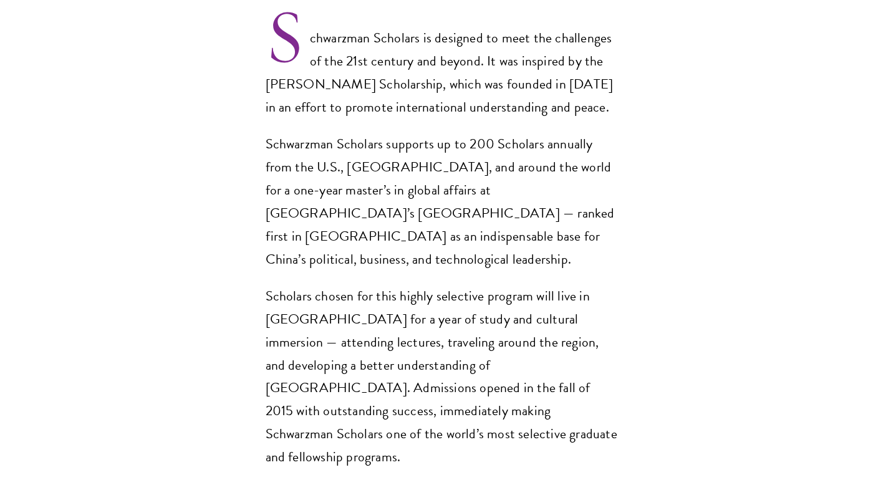
scroll to position [930, 0]
